Goal: Transaction & Acquisition: Purchase product/service

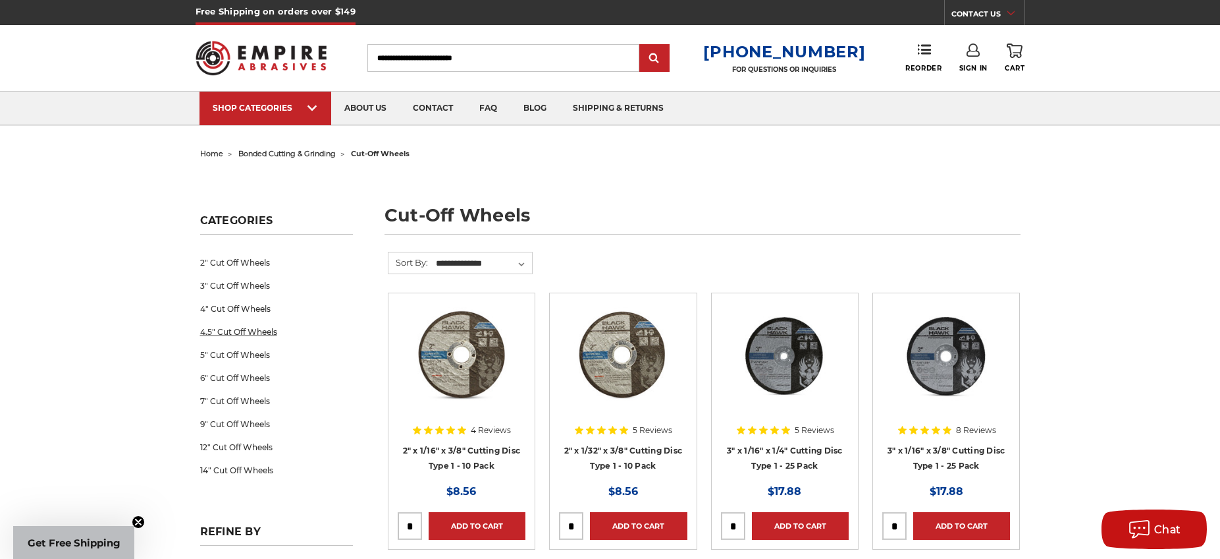
click at [225, 335] on link "4.5" Cut Off Wheels" at bounding box center [276, 331] width 153 height 23
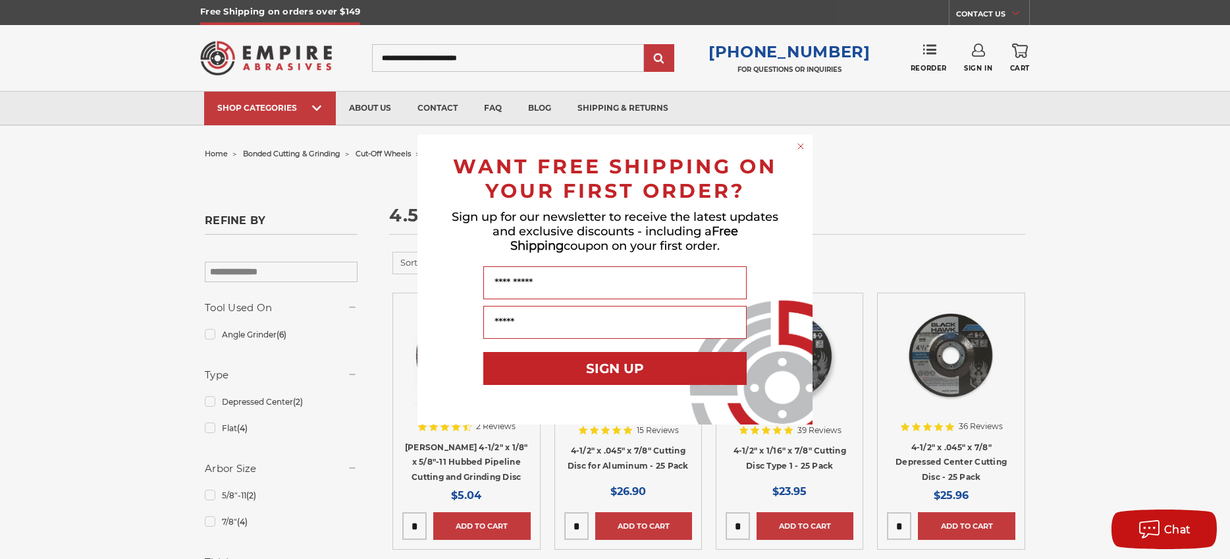
click at [796, 142] on circle "Close dialog" at bounding box center [801, 146] width 13 height 13
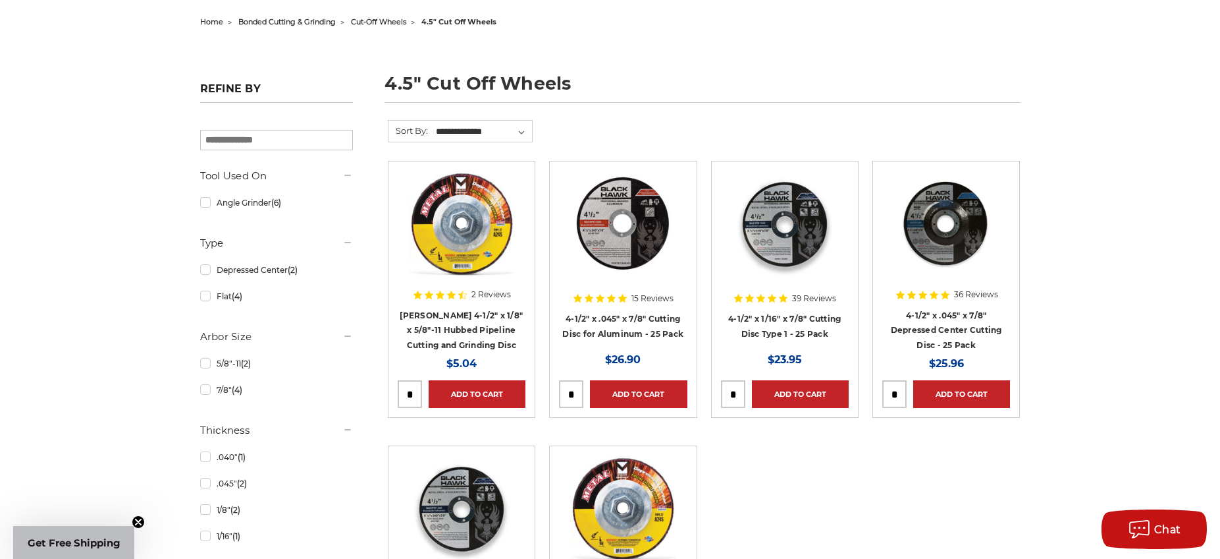
scroll to position [198, 0]
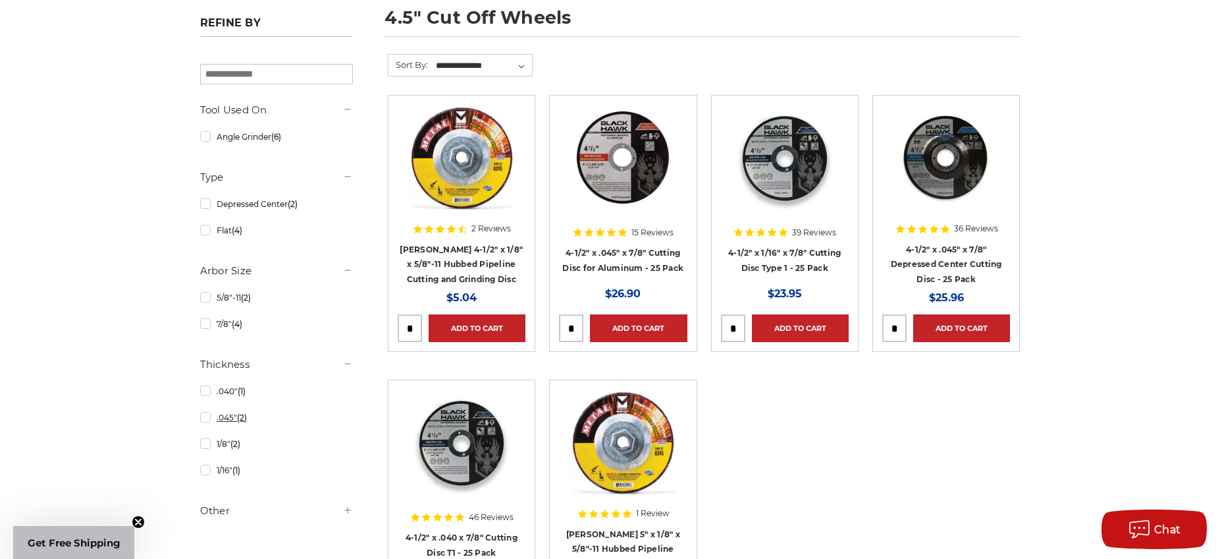
click at [205, 422] on link ".045" (2)" at bounding box center [276, 417] width 153 height 23
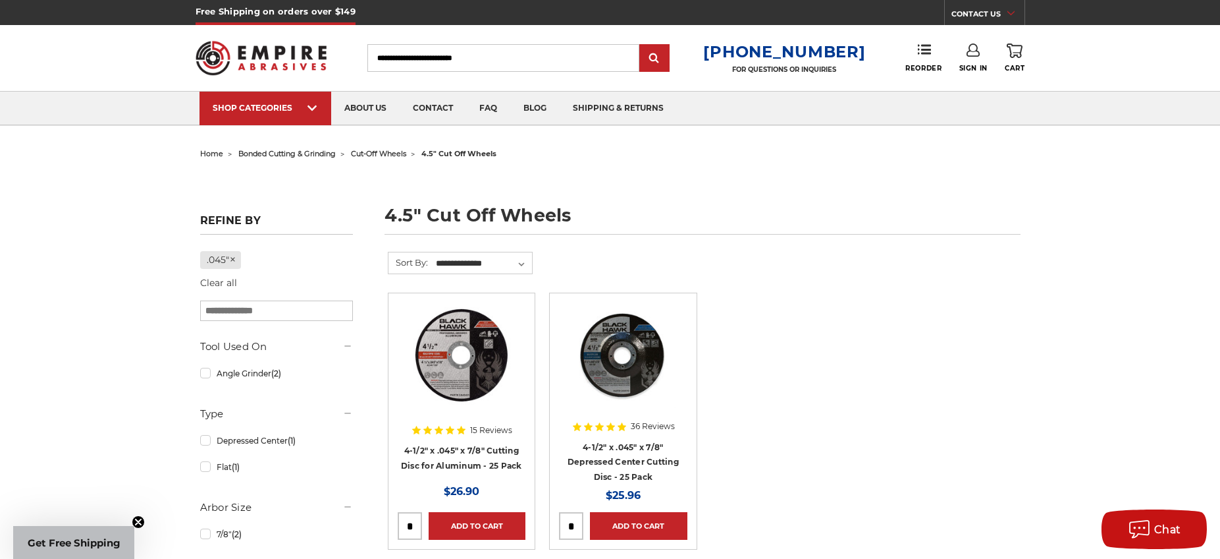
click at [261, 56] on img at bounding box center [262, 57] width 132 height 51
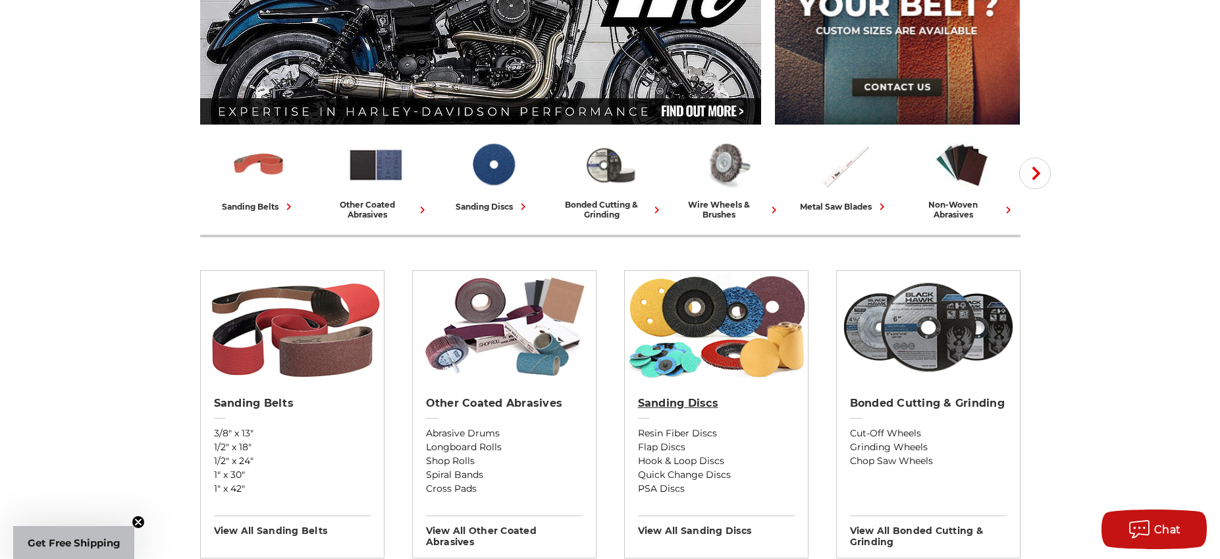
scroll to position [263, 0]
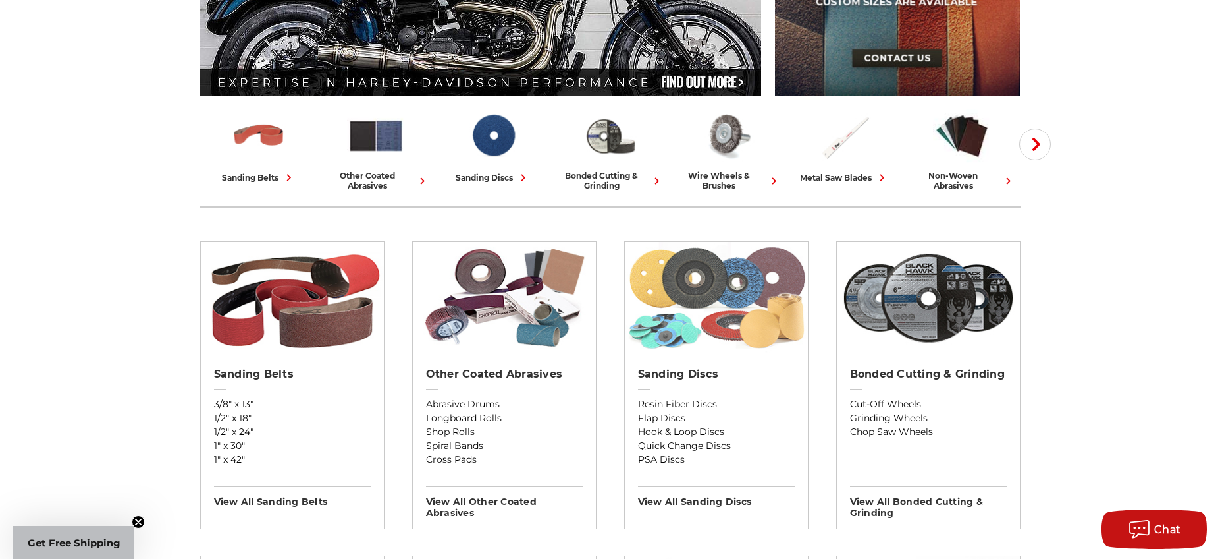
click at [685, 281] on img at bounding box center [716, 298] width 183 height 112
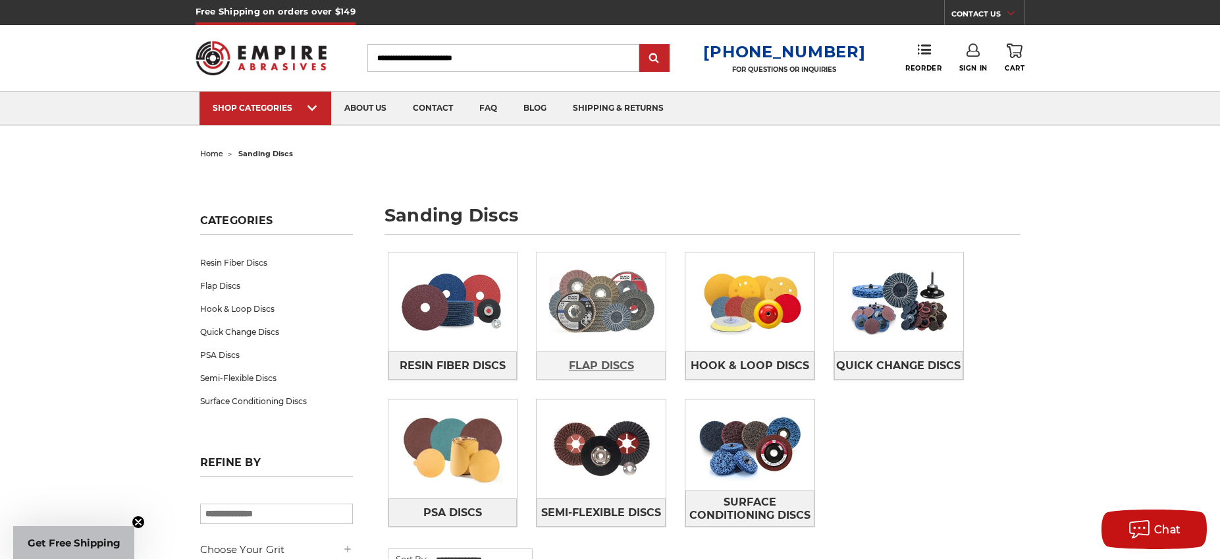
click at [583, 362] on span "Flap Discs" at bounding box center [601, 365] width 65 height 22
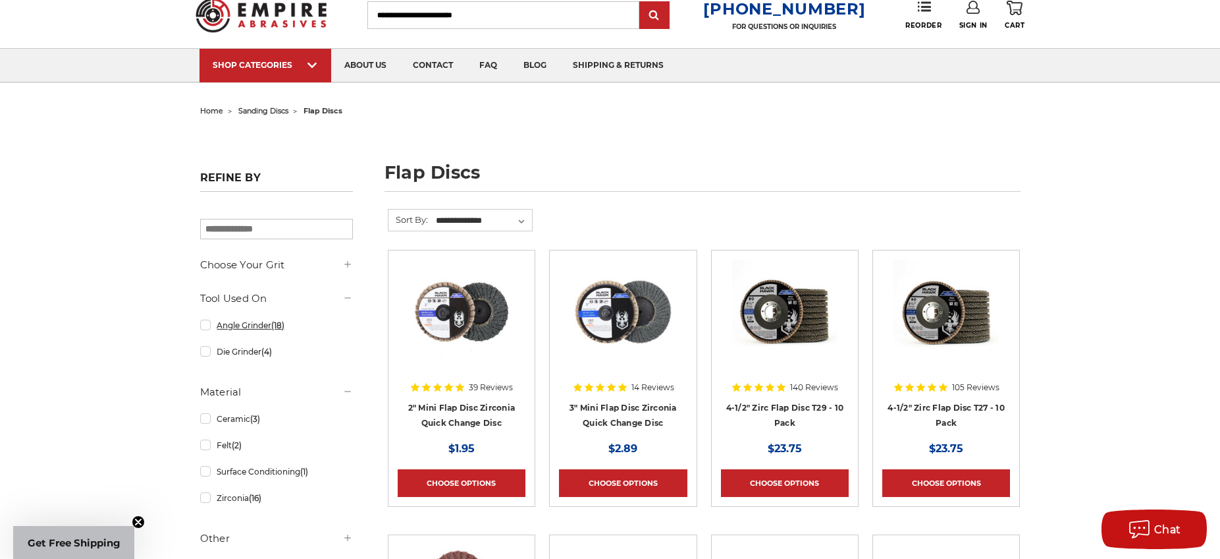
scroll to position [66, 0]
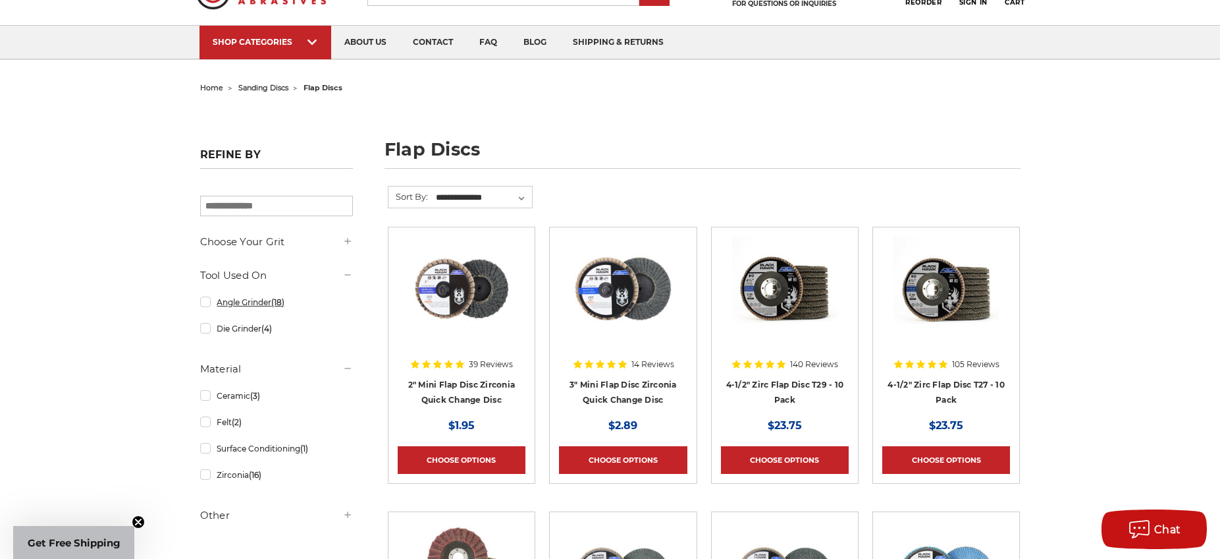
click at [204, 305] on link "Angle Grinder (18)" at bounding box center [276, 301] width 153 height 23
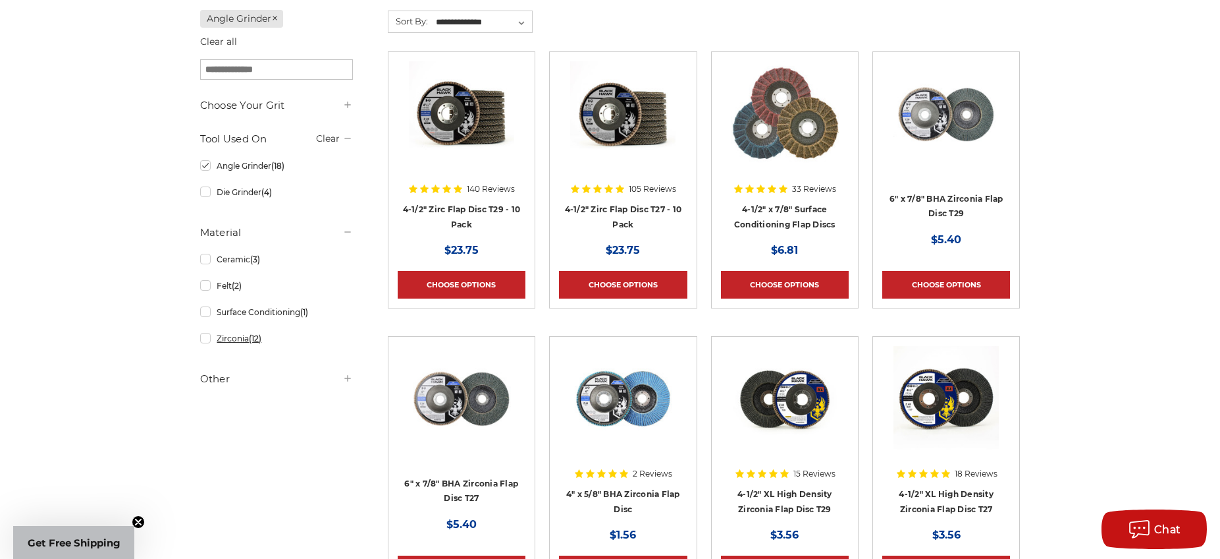
scroll to position [263, 0]
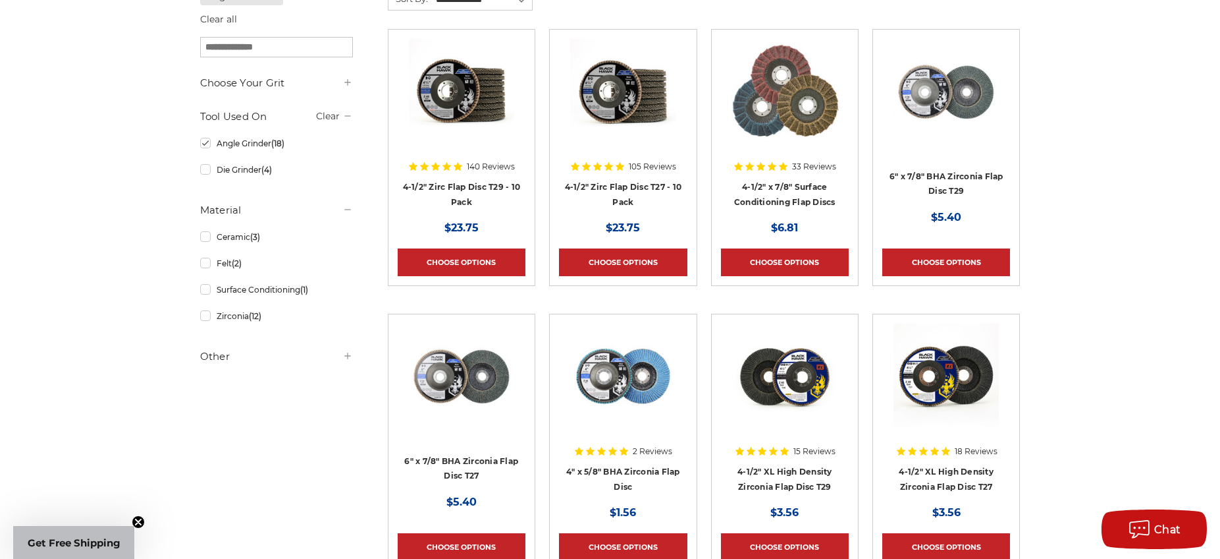
click at [351, 359] on icon at bounding box center [347, 355] width 11 height 11
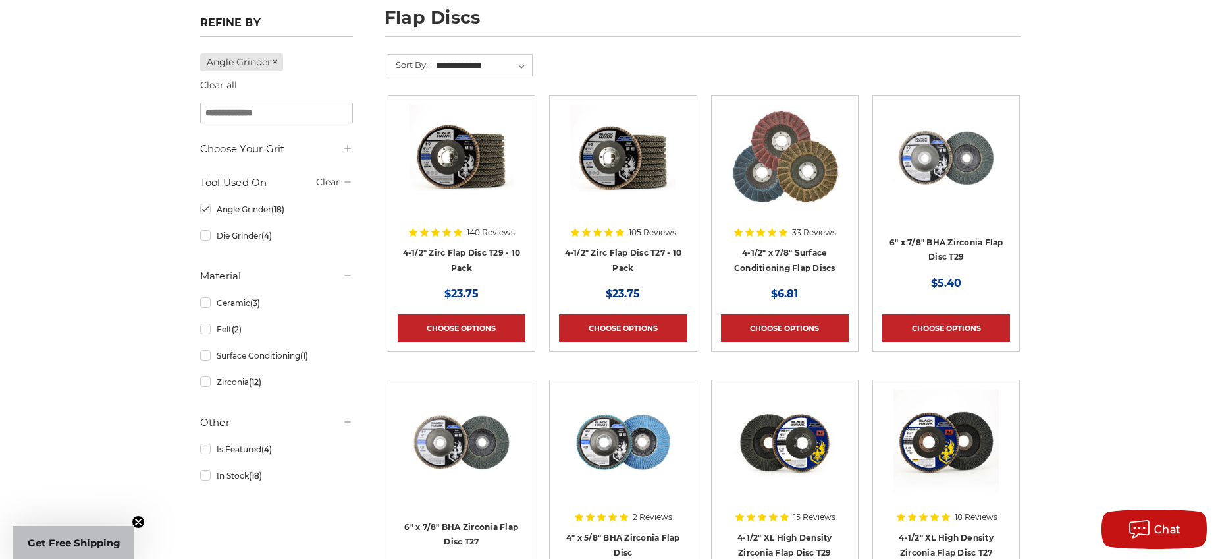
click at [618, 173] on img at bounding box center [622, 157] width 105 height 105
